Goal: Transaction & Acquisition: Purchase product/service

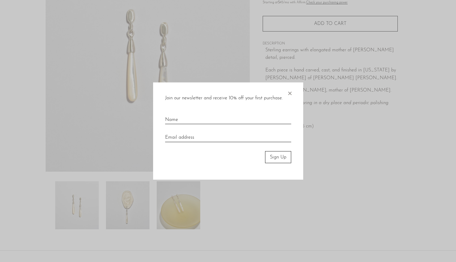
scroll to position [87, 0]
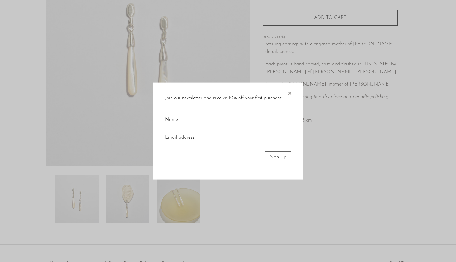
click at [291, 94] on span "×" at bounding box center [290, 91] width 6 height 19
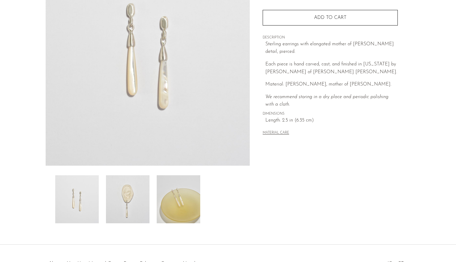
click at [133, 203] on img at bounding box center [128, 199] width 44 height 48
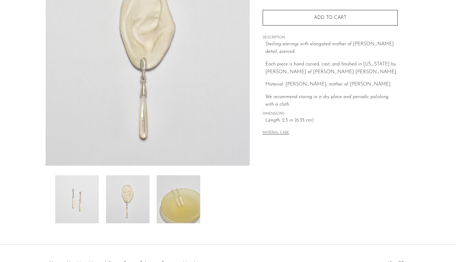
scroll to position [0, 0]
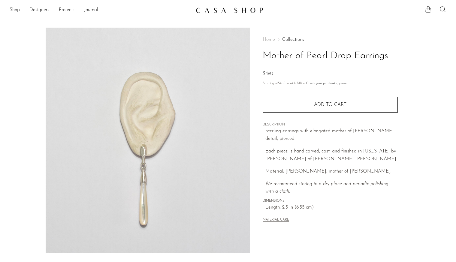
click at [11, 9] on link "Shop" at bounding box center [15, 10] width 10 height 8
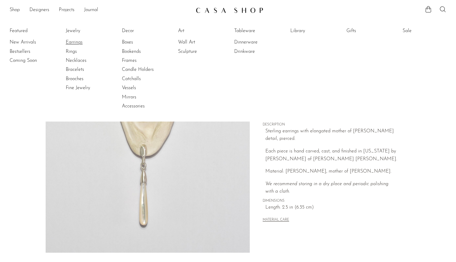
click at [75, 42] on link "Earrings" at bounding box center [88, 42] width 45 height 7
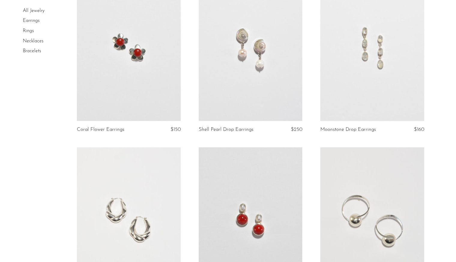
scroll to position [939, 0]
click at [255, 94] on link at bounding box center [251, 49] width 104 height 145
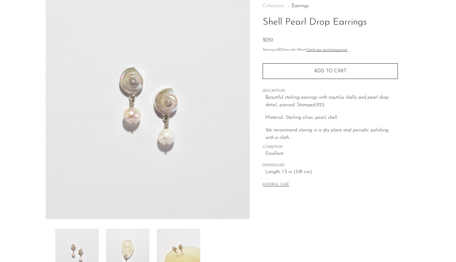
scroll to position [129, 0]
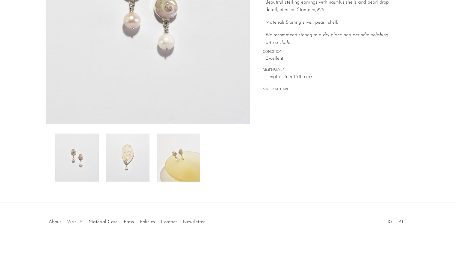
click at [135, 171] on img at bounding box center [128, 158] width 44 height 48
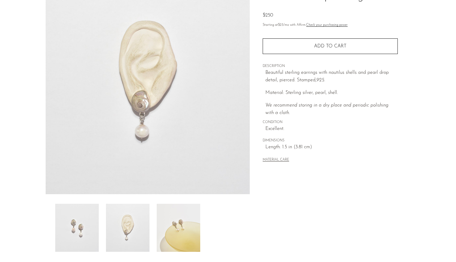
scroll to position [58, 0]
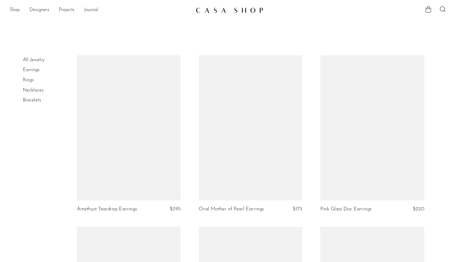
scroll to position [939, 0]
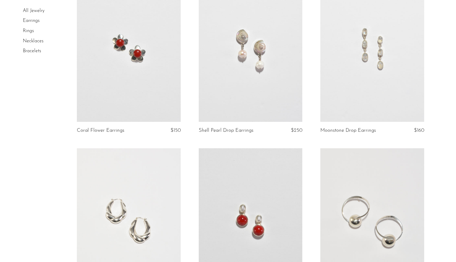
click at [380, 69] on link at bounding box center [373, 49] width 104 height 145
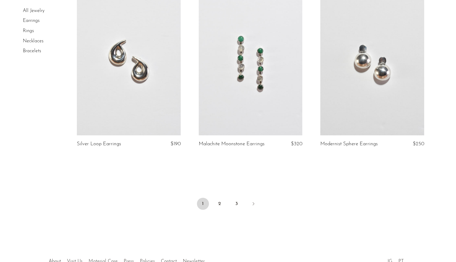
scroll to position [2008, 0]
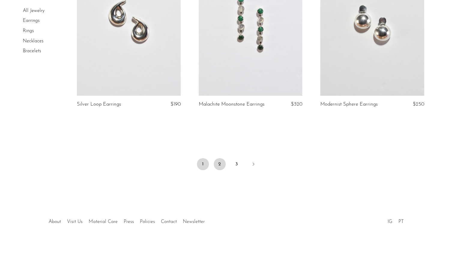
click at [218, 163] on link "2" at bounding box center [220, 164] width 12 height 12
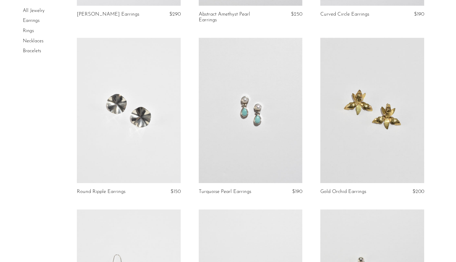
scroll to position [369, 0]
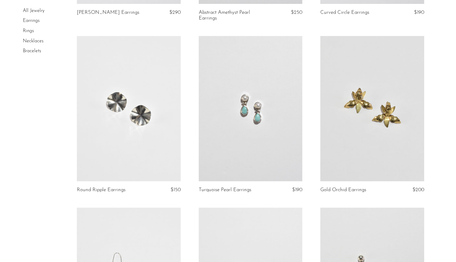
click at [359, 127] on link at bounding box center [373, 108] width 104 height 145
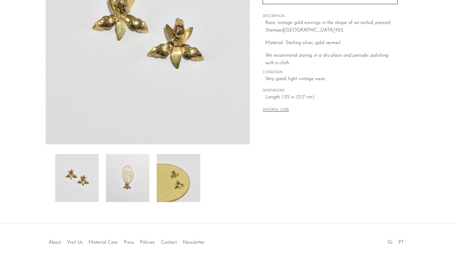
scroll to position [110, 0]
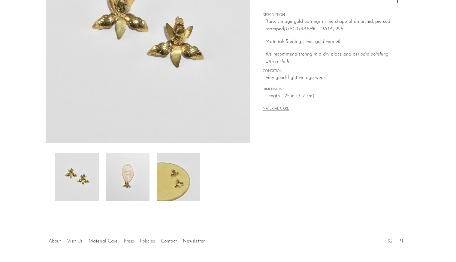
click at [131, 179] on img at bounding box center [128, 177] width 44 height 48
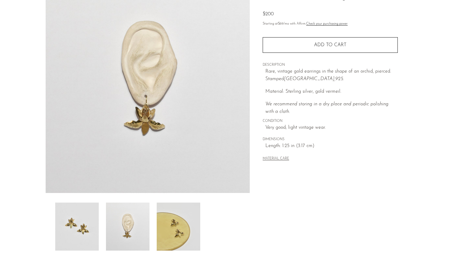
scroll to position [58, 0]
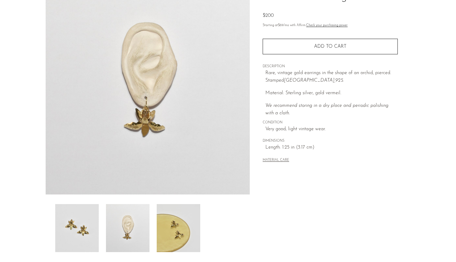
click at [179, 238] on img at bounding box center [179, 228] width 44 height 48
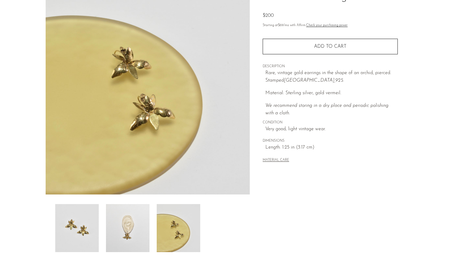
click at [93, 225] on img at bounding box center [77, 228] width 44 height 48
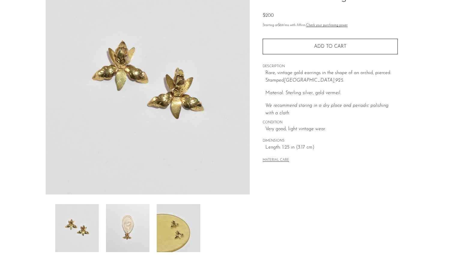
click at [190, 235] on img at bounding box center [179, 228] width 44 height 48
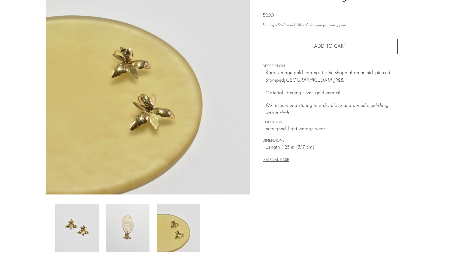
click at [139, 234] on img at bounding box center [128, 228] width 44 height 48
